Goal: Transaction & Acquisition: Purchase product/service

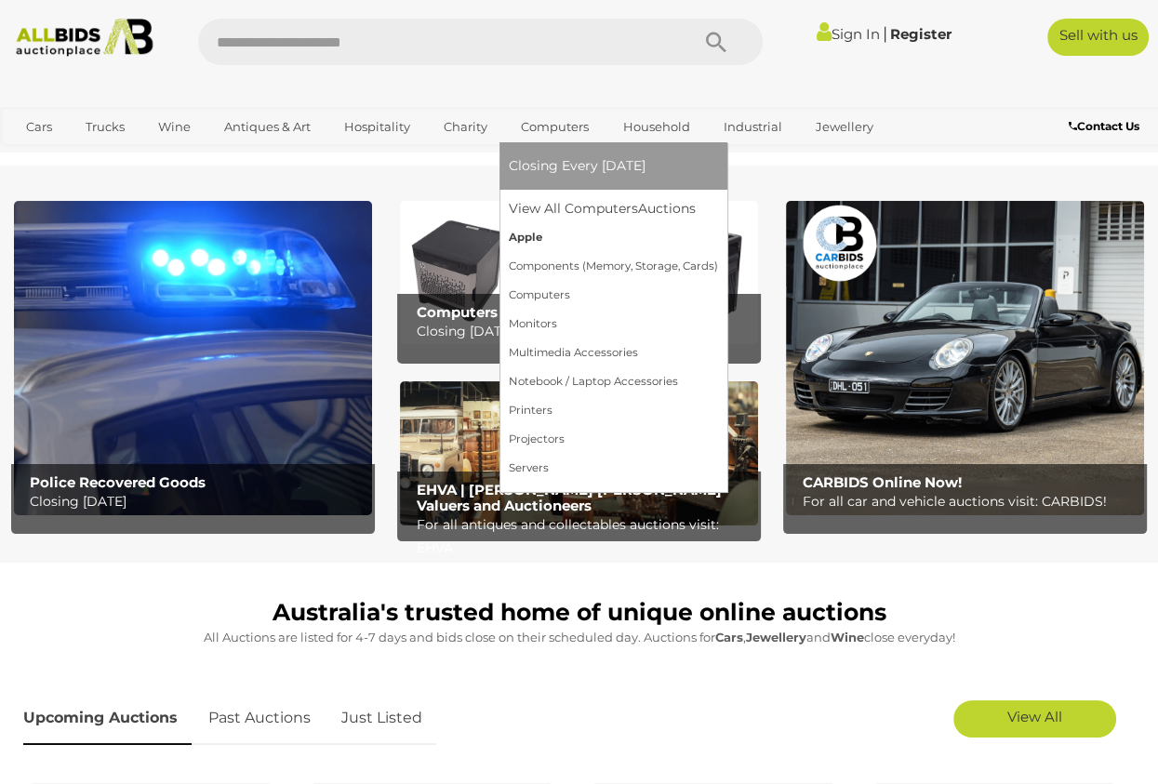
click at [527, 246] on link "Apple" at bounding box center [613, 237] width 209 height 29
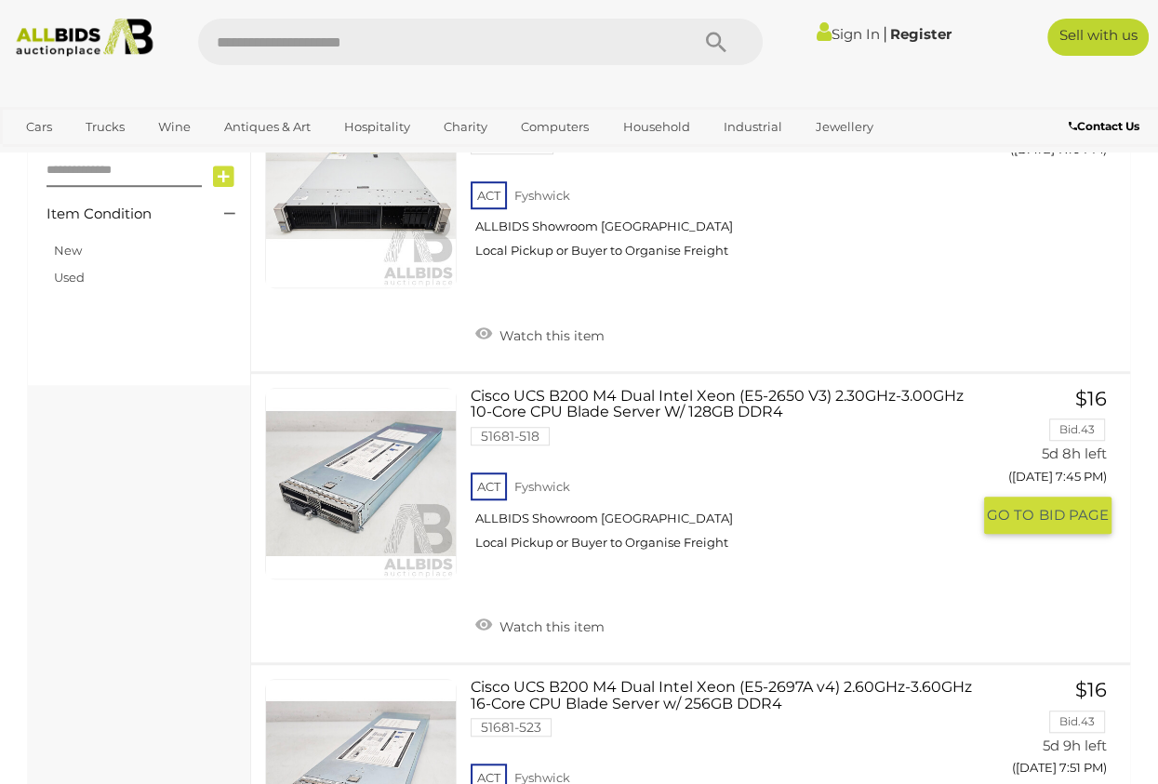
scroll to position [809, 0]
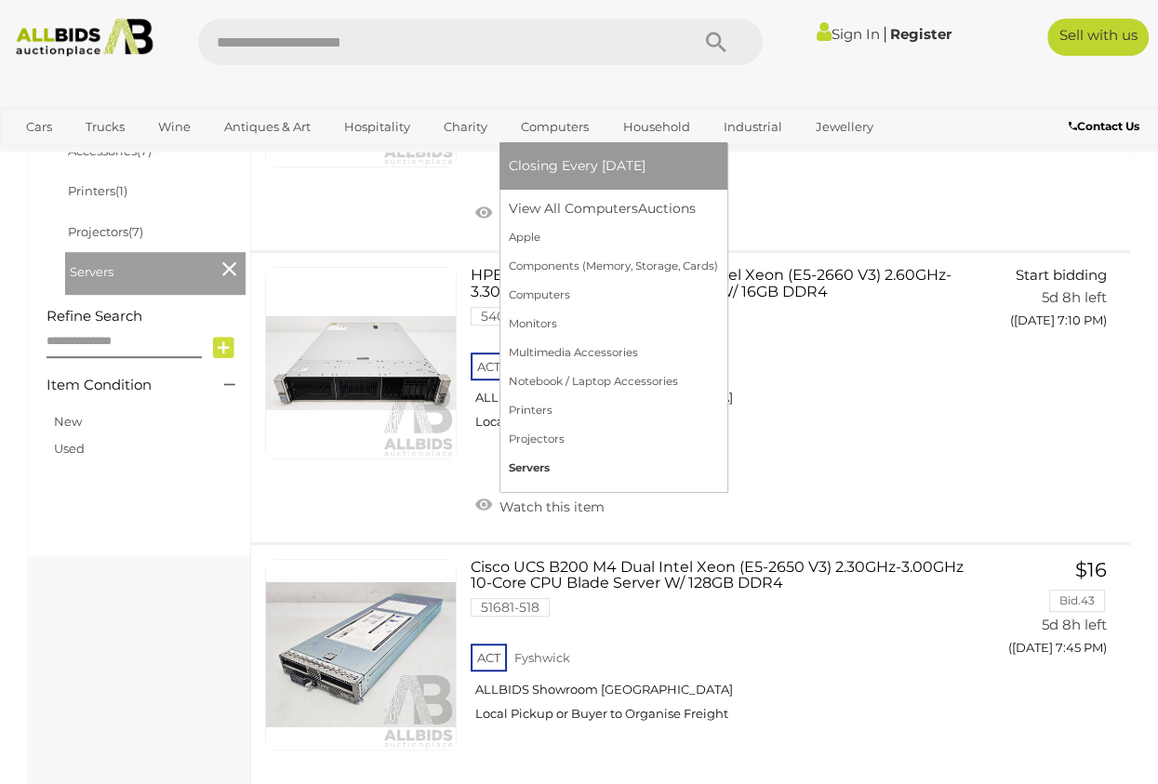
click at [533, 471] on link "Servers" at bounding box center [613, 468] width 209 height 29
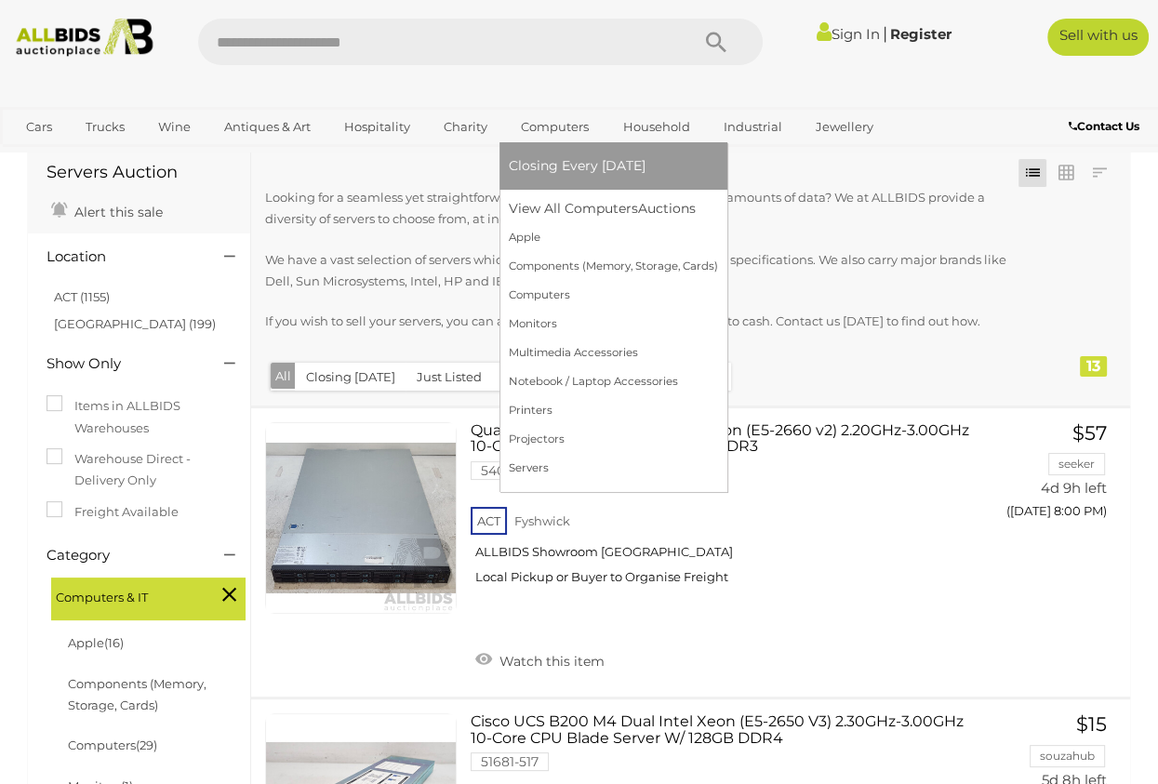
scroll to position [74, 0]
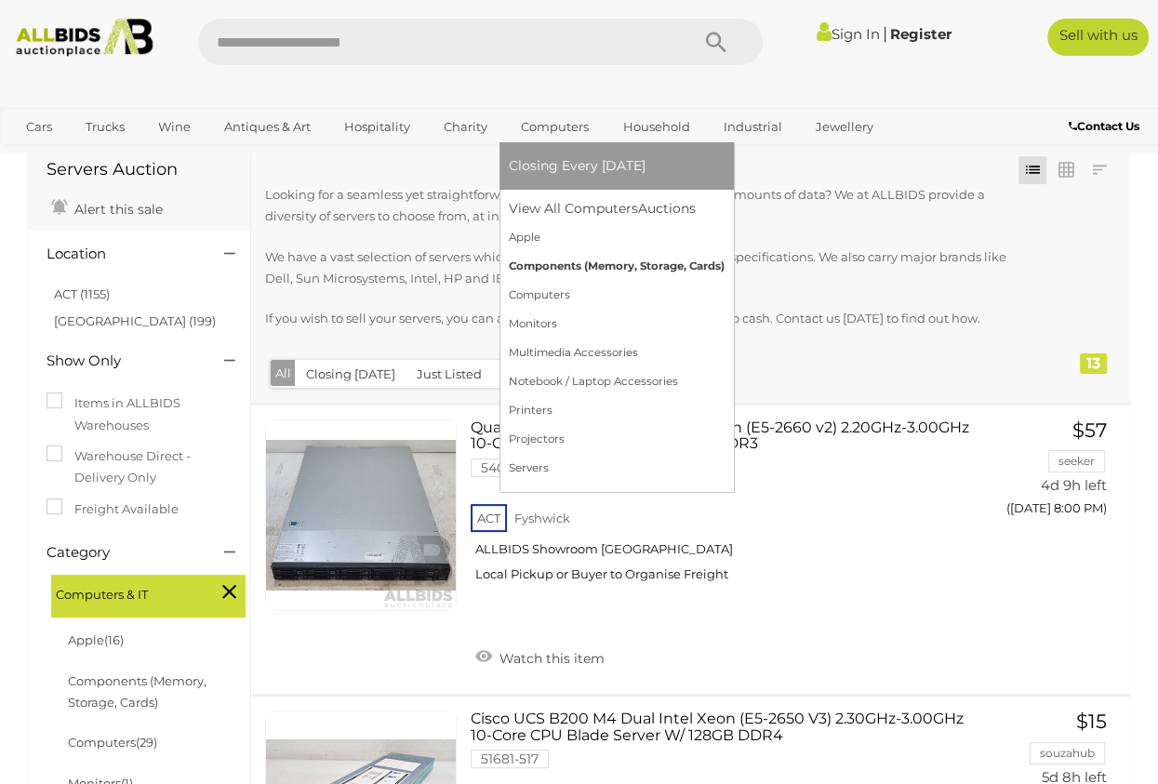
click at [558, 264] on link "Components (Memory, Storage, Cards)" at bounding box center [617, 266] width 216 height 29
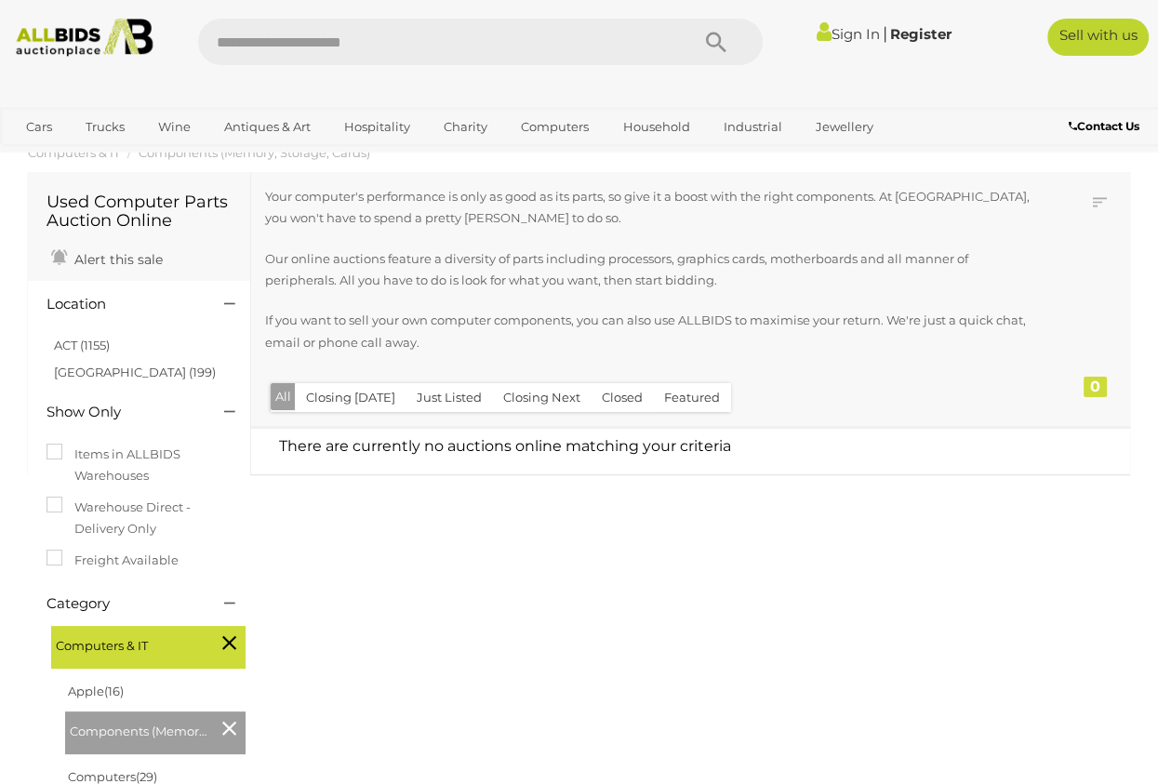
scroll to position [149, 0]
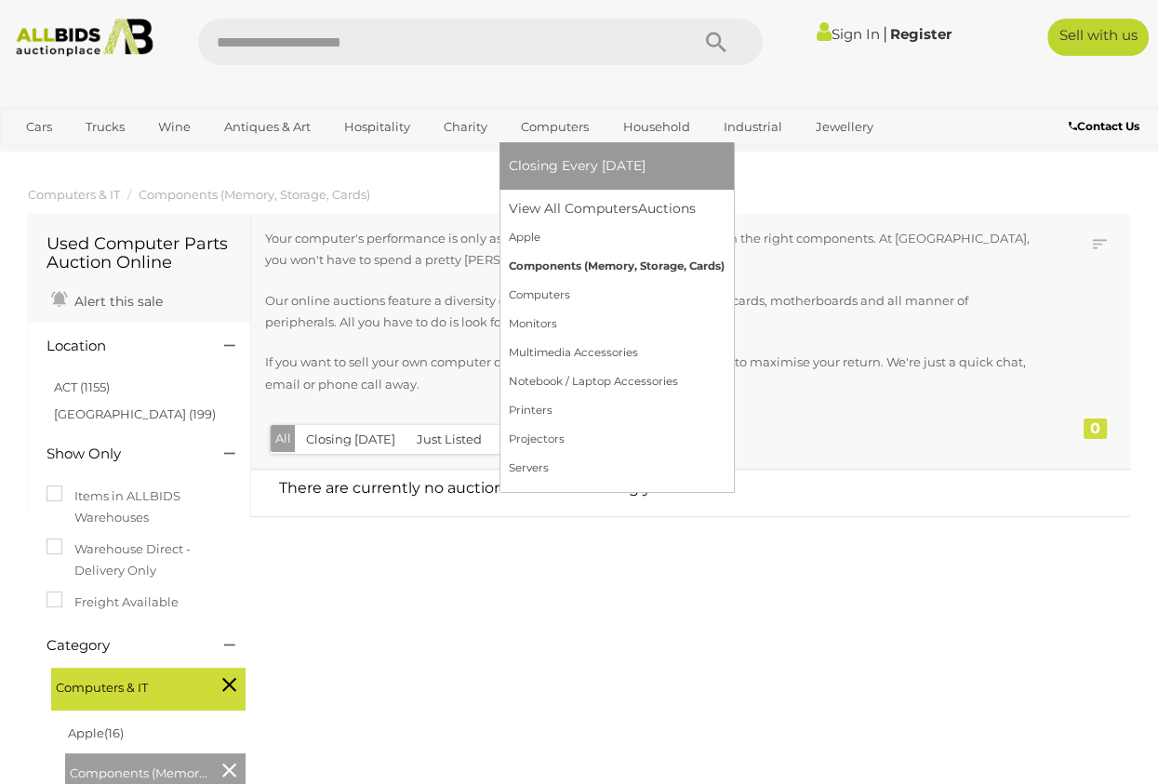
click at [539, 264] on link "Components (Memory, Storage, Cards)" at bounding box center [617, 266] width 216 height 29
click at [536, 433] on link "Projectors" at bounding box center [613, 439] width 209 height 29
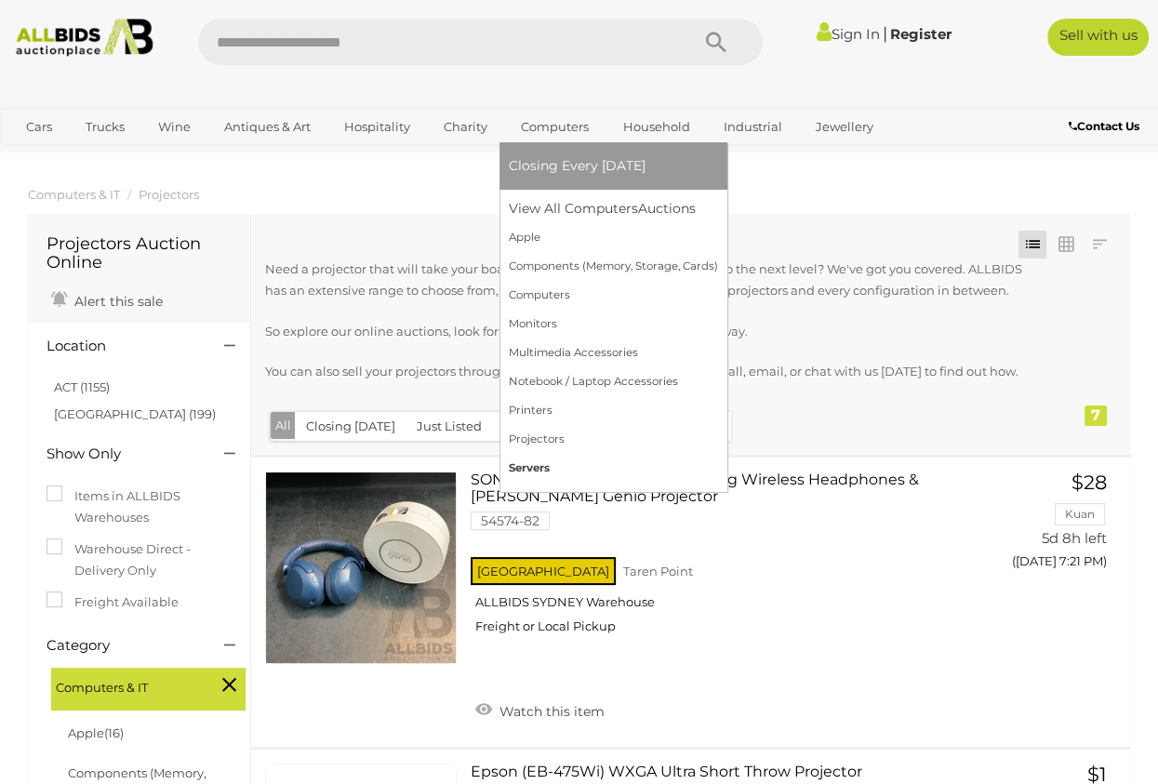
click at [607, 470] on link "Servers" at bounding box center [613, 468] width 209 height 29
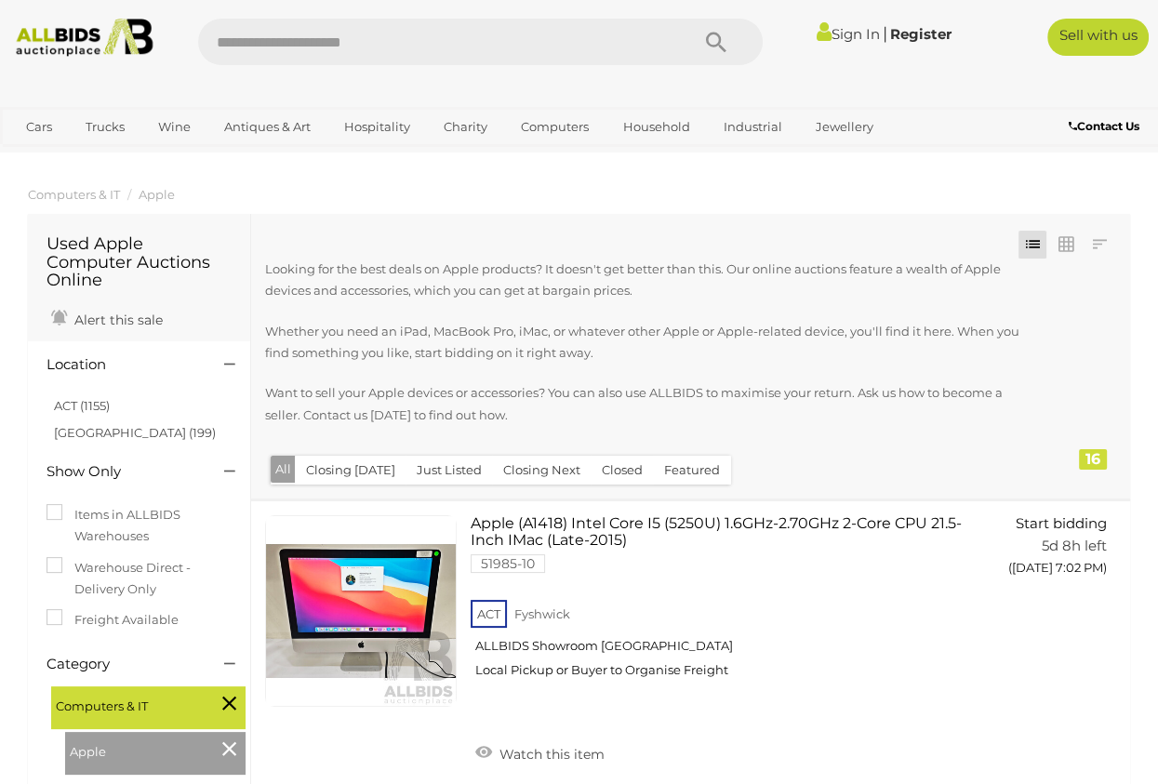
click at [301, 48] on input "text" at bounding box center [434, 42] width 473 height 47
type input "******"
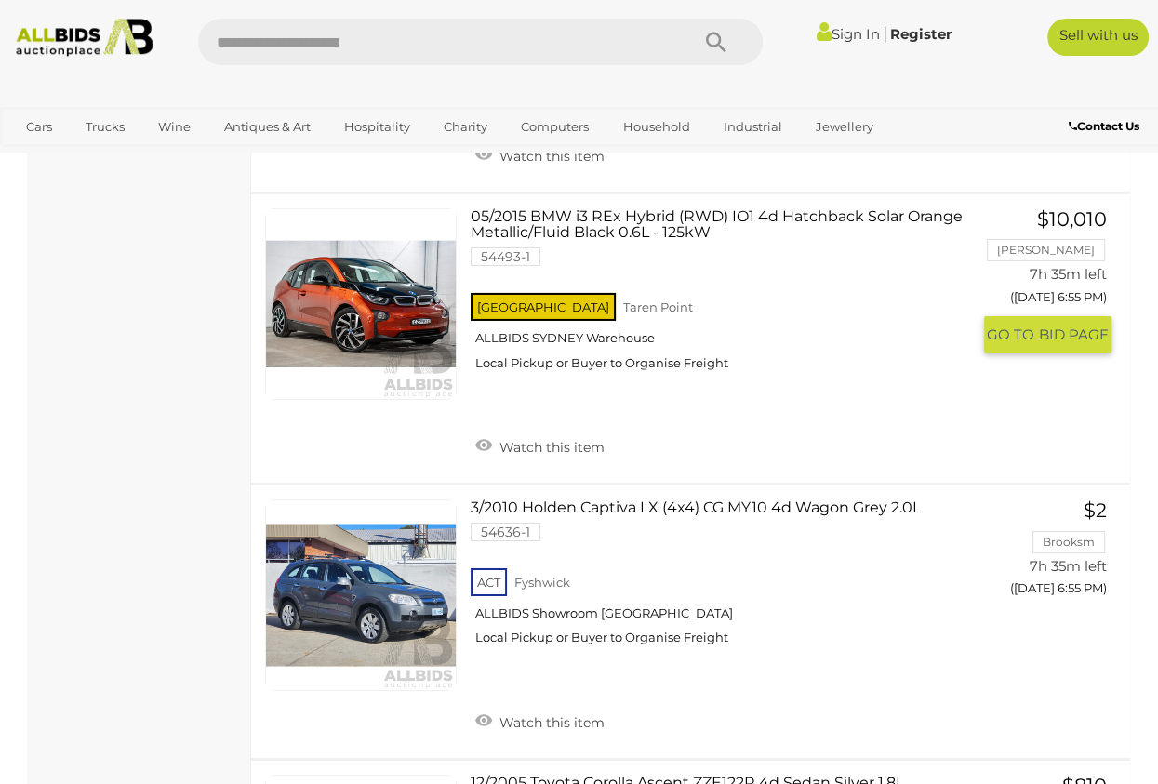
scroll to position [6176, 0]
